Goal: Navigation & Orientation: Find specific page/section

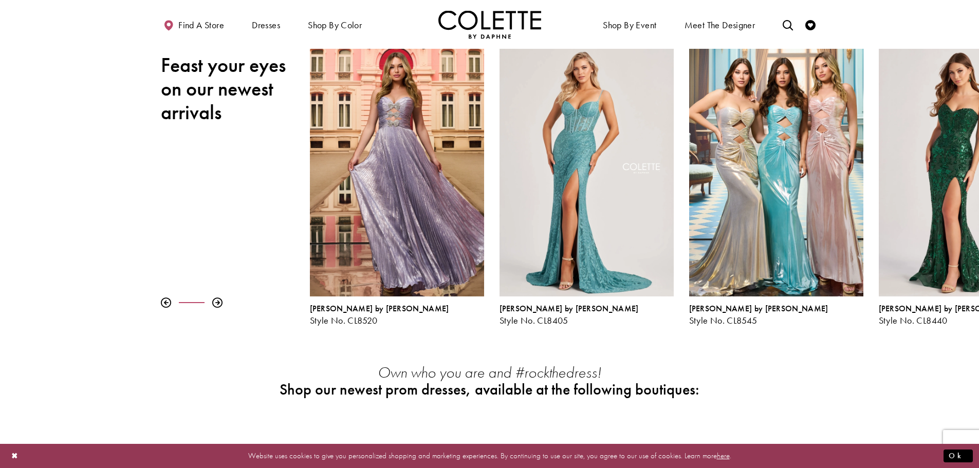
scroll to position [103, 0]
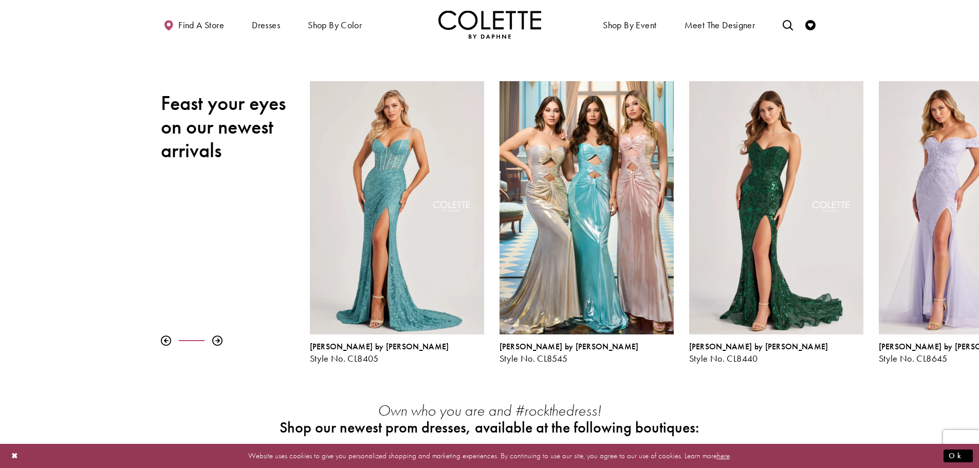
drag, startPoint x: 920, startPoint y: 258, endPoint x: 276, endPoint y: 243, distance: 644.3
click at [273, 243] on div "Pause autoplay Previous Slide Next Slide 0 1 2 3 4 5 6 7 8 9 [PERSON_NAME] by […" at bounding box center [489, 222] width 979 height 283
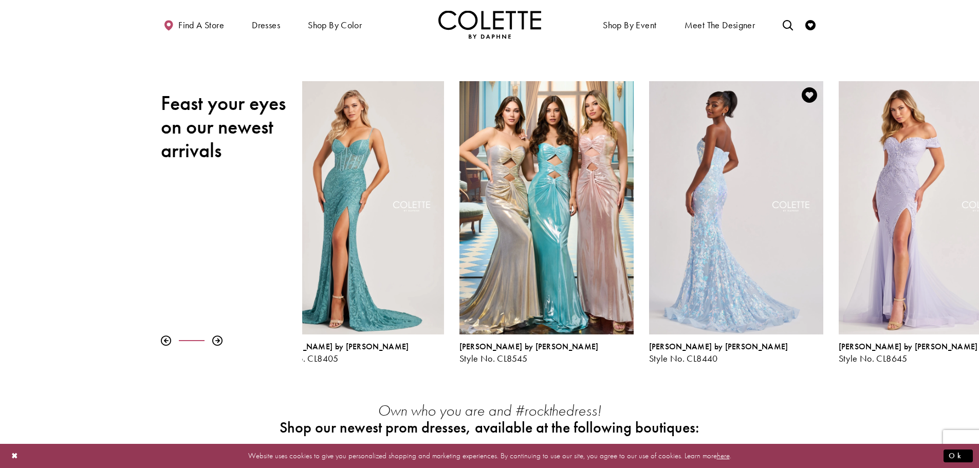
drag, startPoint x: 796, startPoint y: 295, endPoint x: 625, endPoint y: 300, distance: 171.3
click at [649, 303] on div "Visit Colette by Daphne Style No. CL8440 Page" at bounding box center [736, 207] width 174 height 253
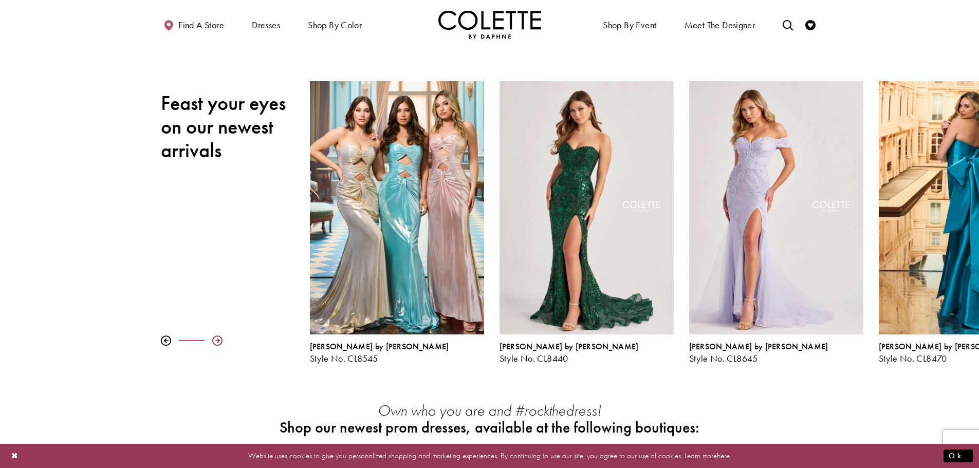
click at [214, 343] on div at bounding box center [217, 341] width 10 height 10
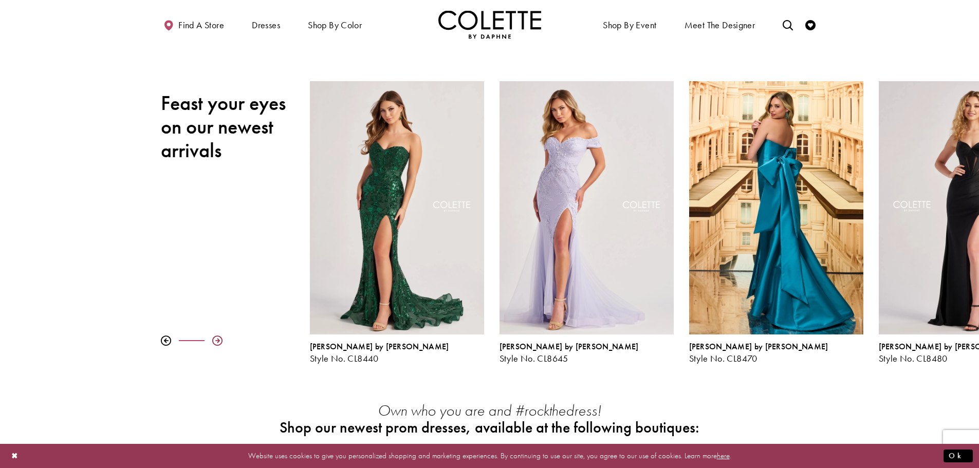
click at [214, 343] on div at bounding box center [217, 341] width 10 height 10
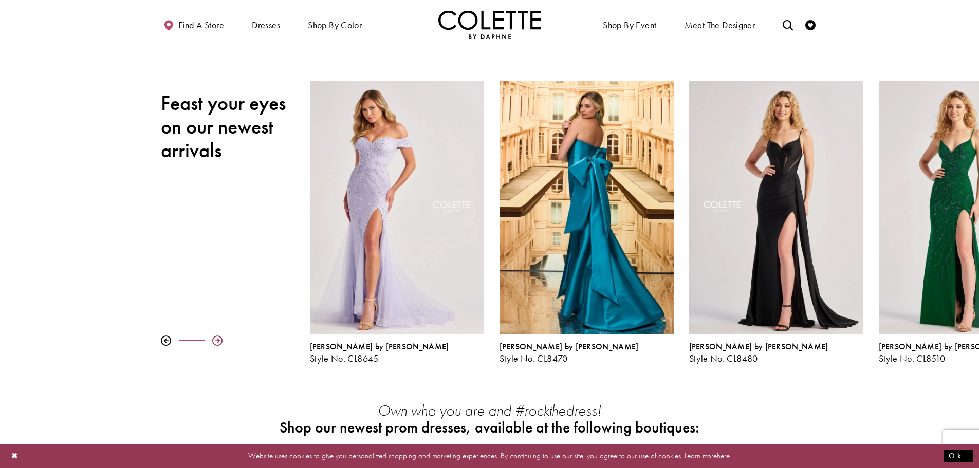
click at [214, 343] on div at bounding box center [217, 341] width 10 height 10
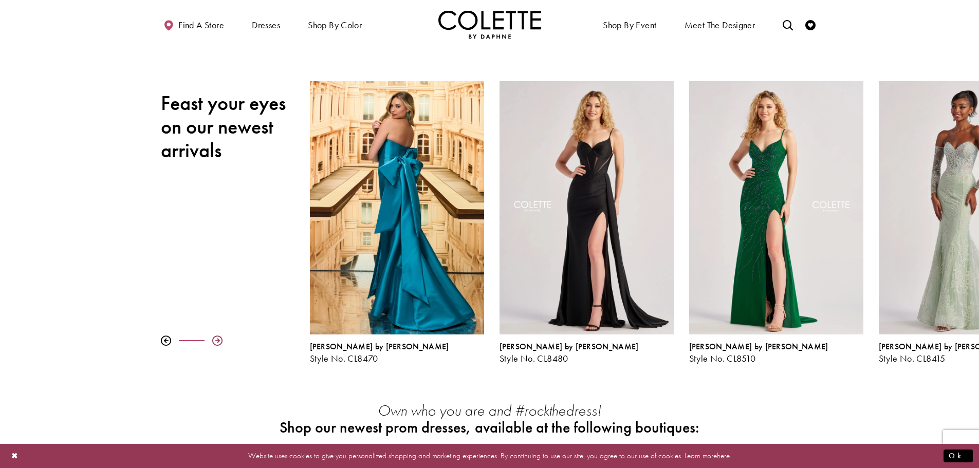
click at [215, 341] on div at bounding box center [217, 341] width 10 height 10
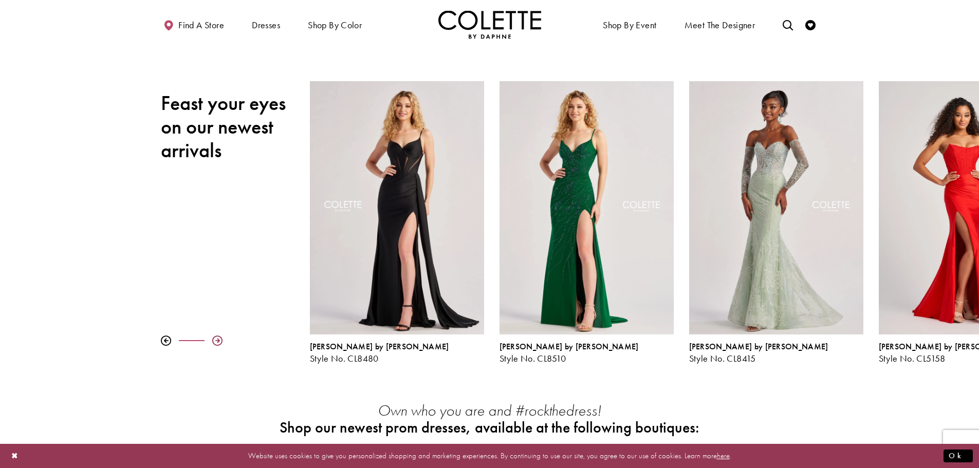
click at [214, 338] on div at bounding box center [217, 341] width 10 height 10
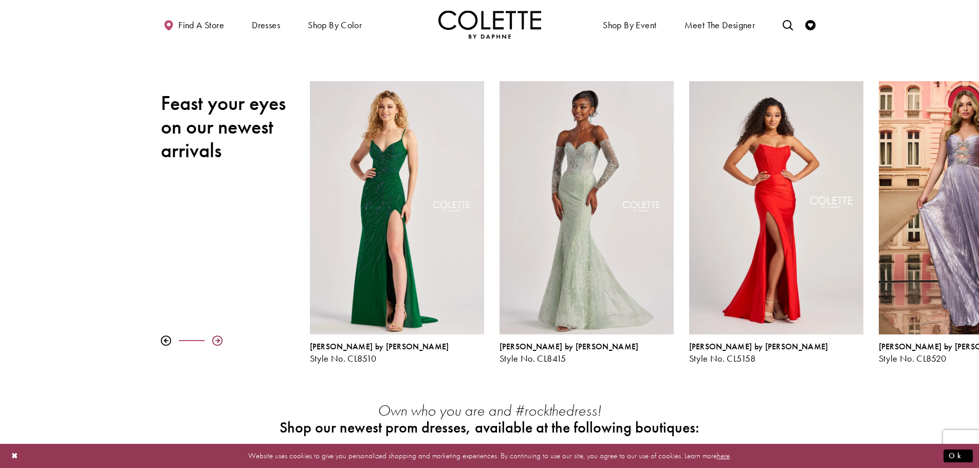
click at [215, 338] on div at bounding box center [217, 341] width 10 height 10
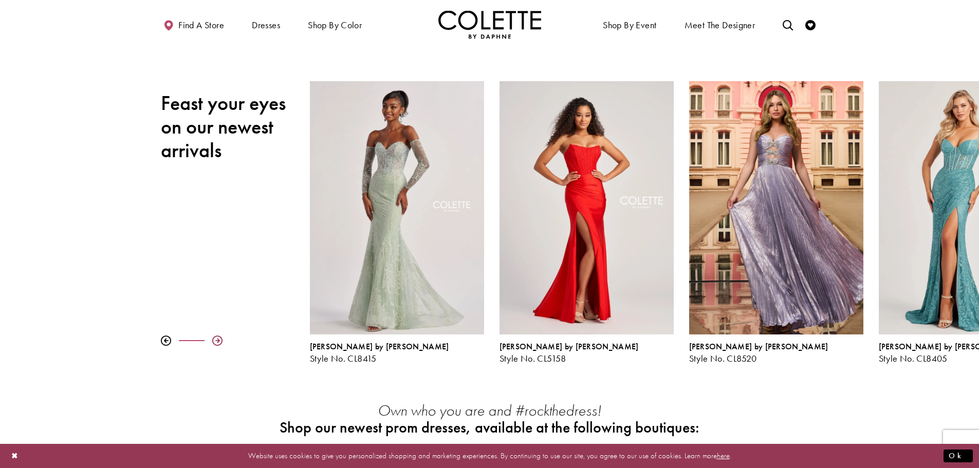
click at [215, 338] on div at bounding box center [217, 341] width 10 height 10
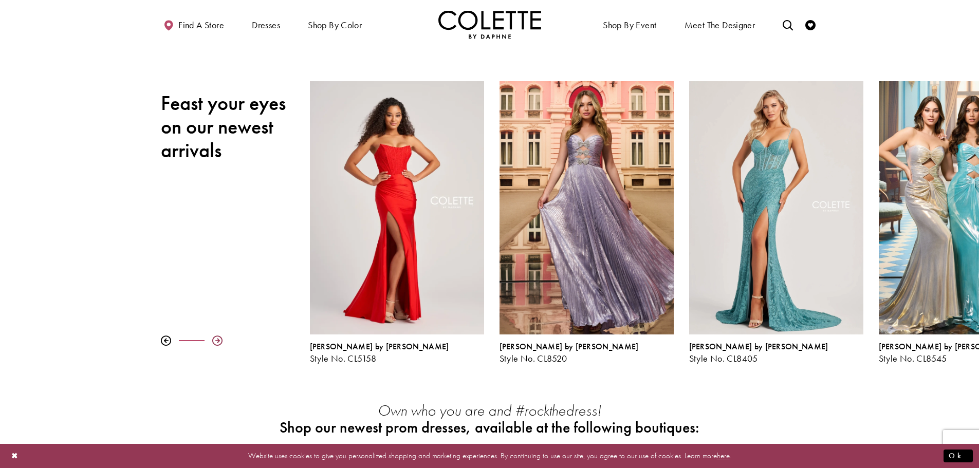
click at [215, 338] on div at bounding box center [217, 341] width 10 height 10
